Goal: Task Accomplishment & Management: Use online tool/utility

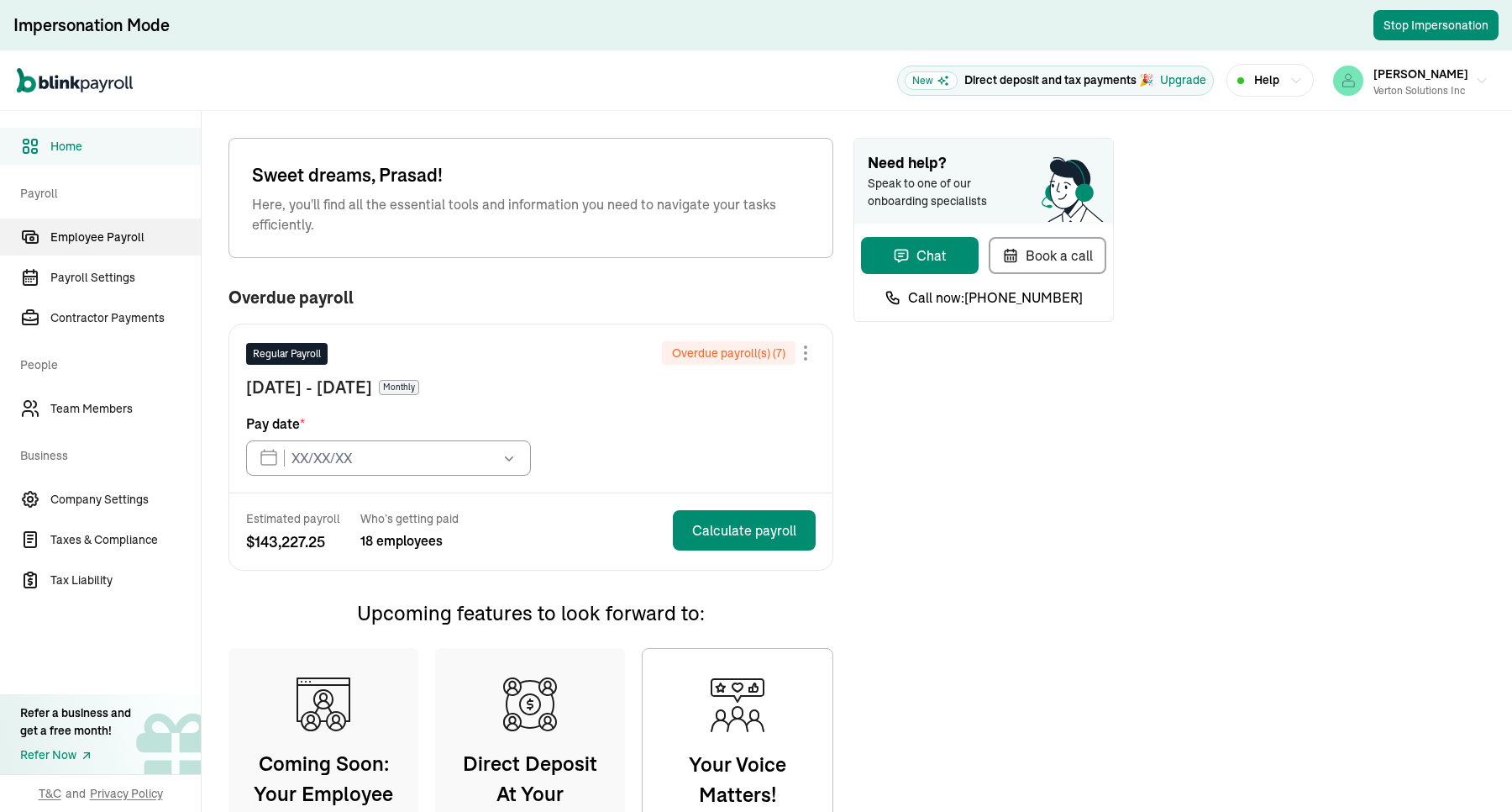
type input "[DATE]"
click at [82, 236] on span "Employee Payroll" at bounding box center [125, 237] width 150 height 18
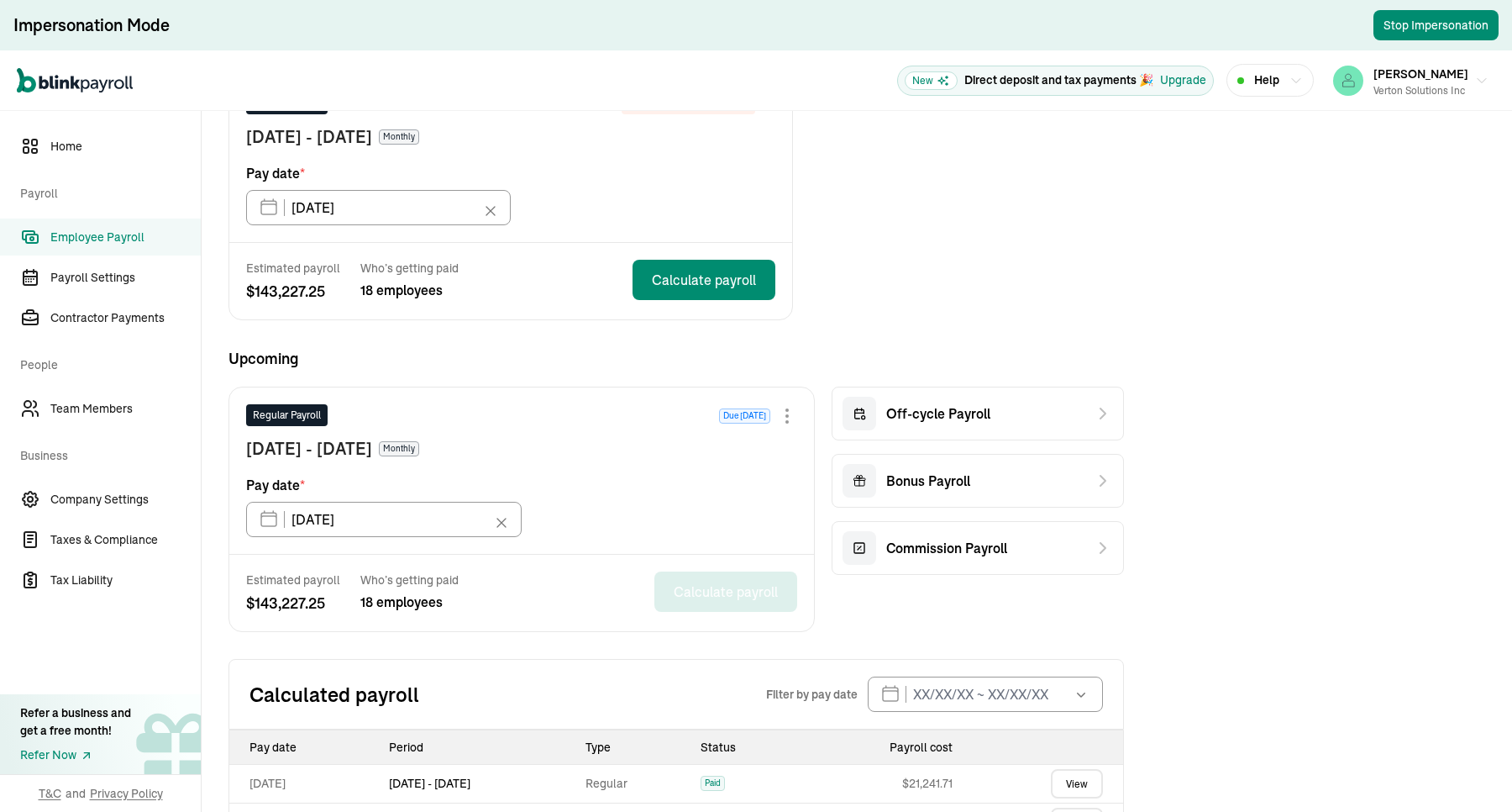
scroll to position [189, 0]
click at [114, 300] on link "Contractor Payments" at bounding box center [100, 318] width 201 height 37
